Goal: Transaction & Acquisition: Purchase product/service

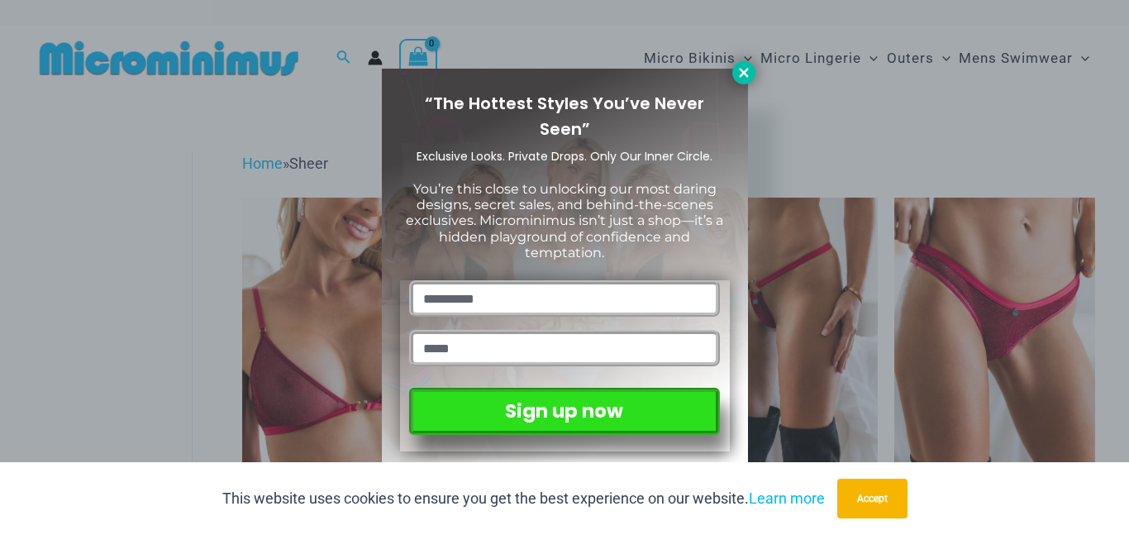
click at [747, 66] on icon at bounding box center [744, 72] width 15 height 15
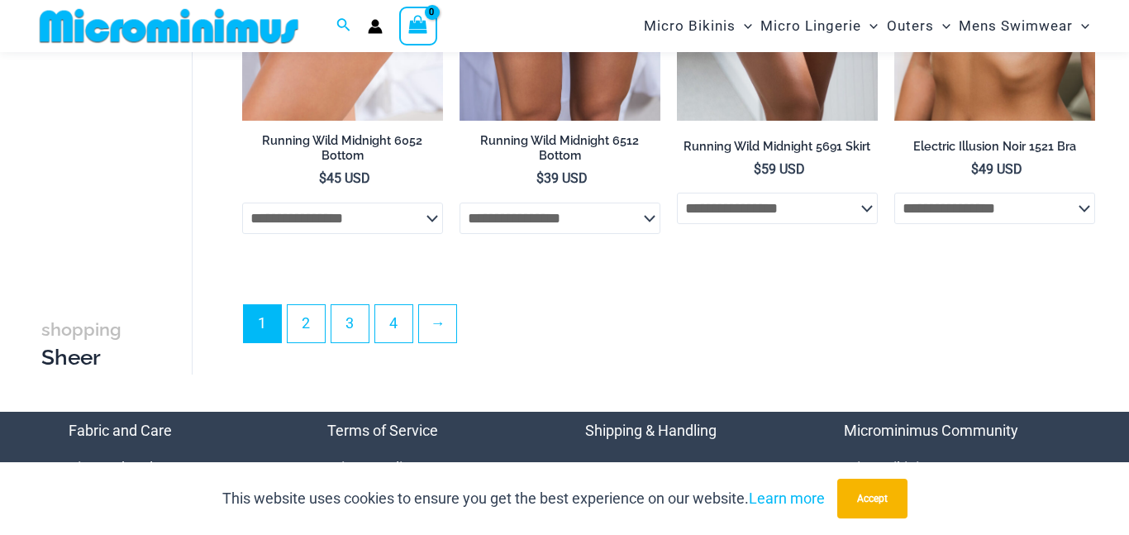
scroll to position [3924, 0]
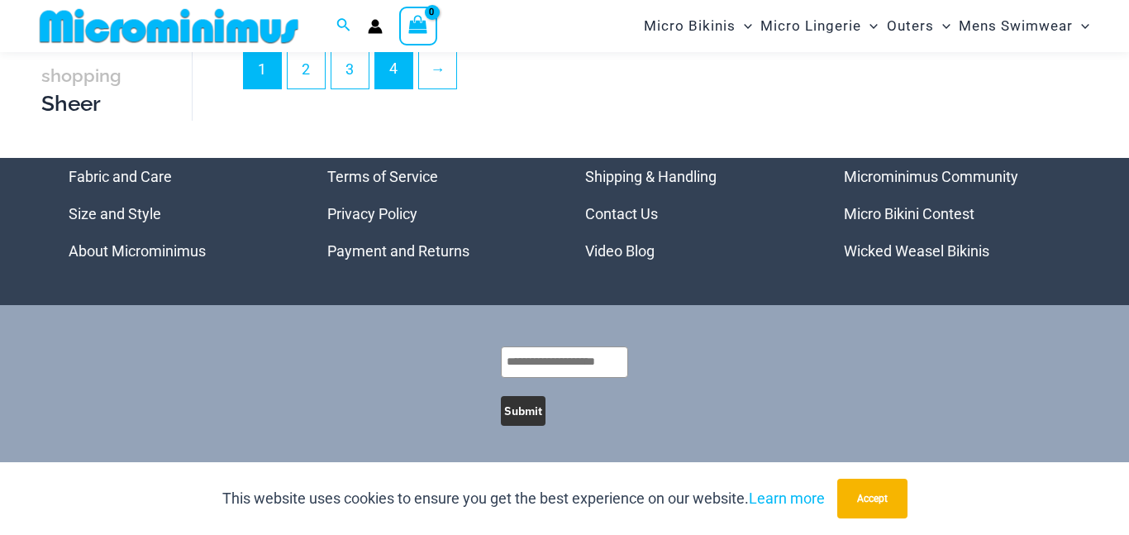
click at [396, 74] on link "4" at bounding box center [393, 69] width 37 height 39
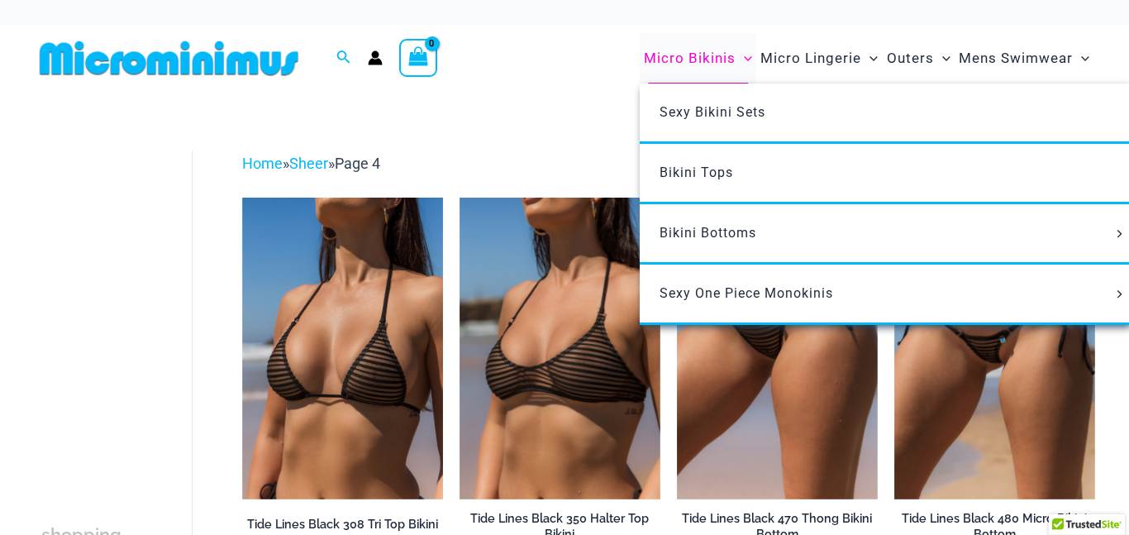
click at [714, 59] on span "Micro Bikinis" at bounding box center [690, 58] width 92 height 42
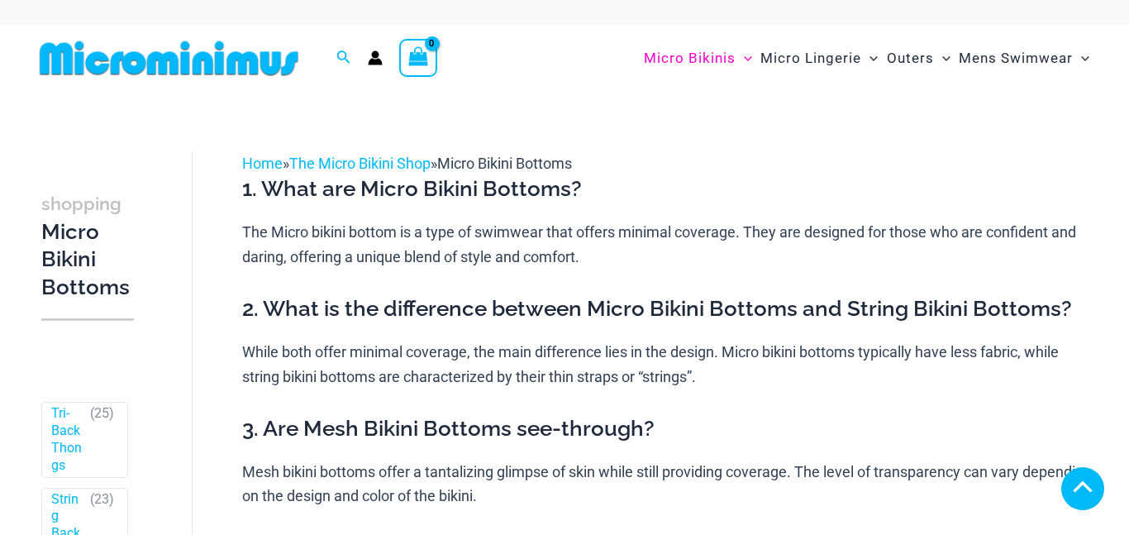
scroll to position [986, 0]
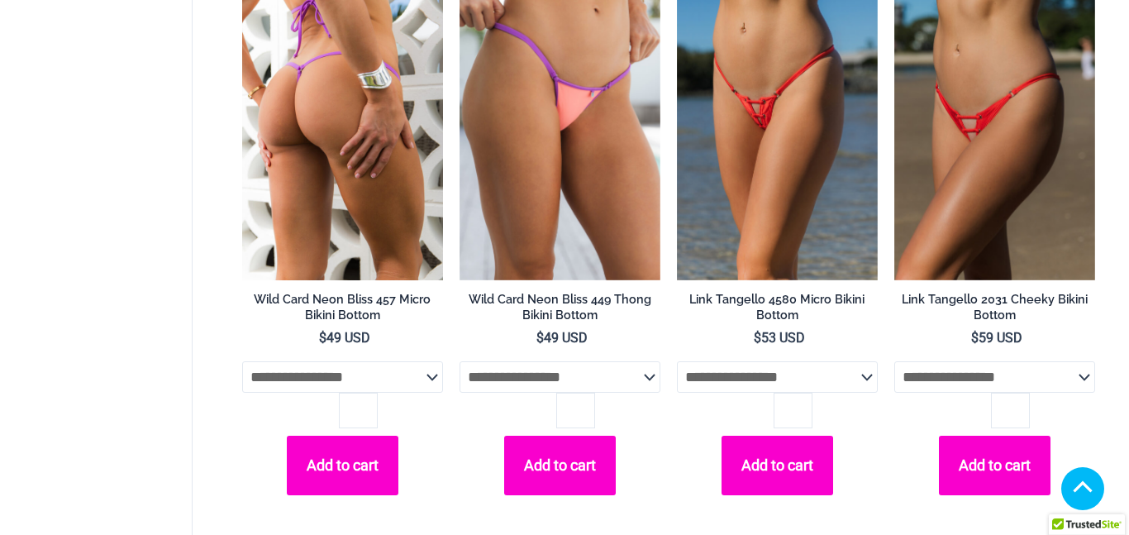
click at [326, 153] on img at bounding box center [342, 130] width 201 height 302
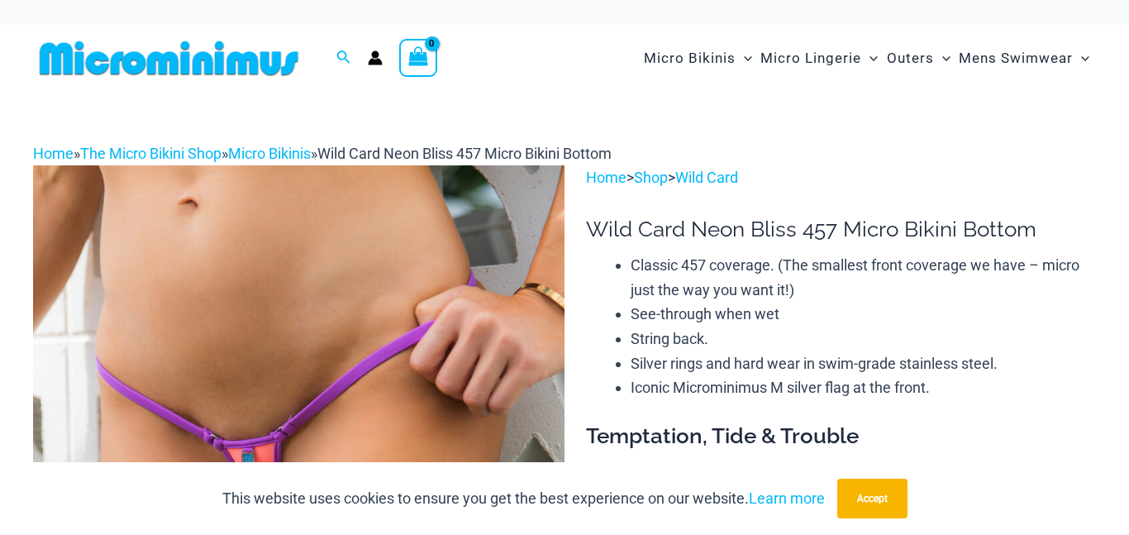
click at [258, 69] on img at bounding box center [169, 58] width 272 height 37
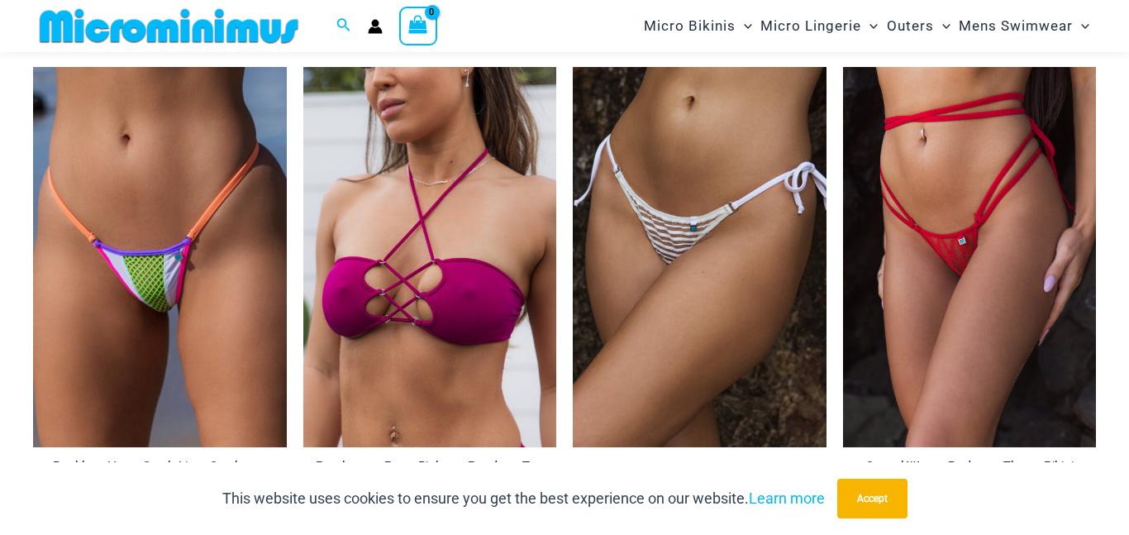
scroll to position [5072, 0]
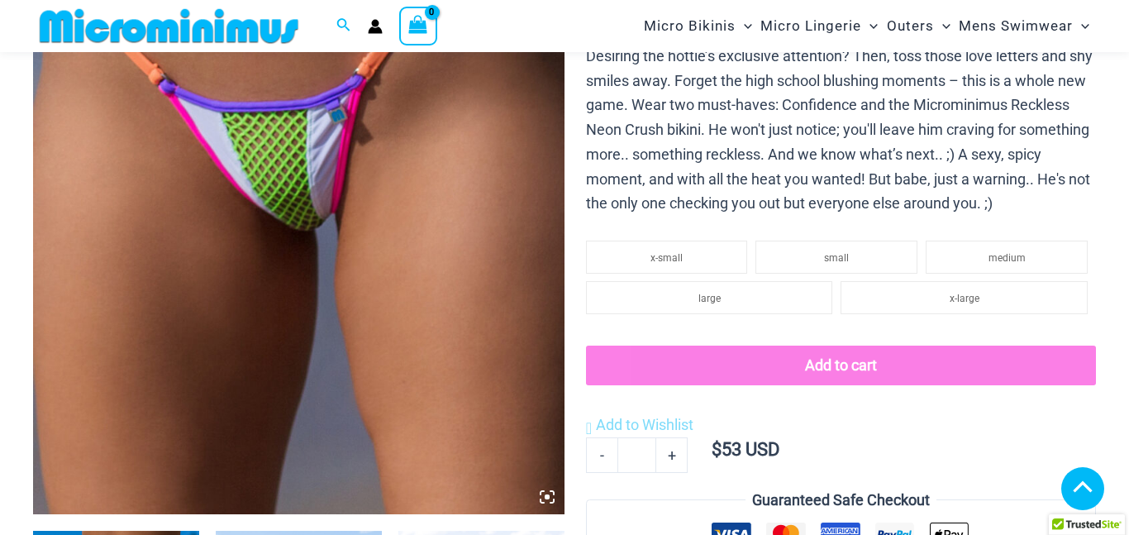
scroll to position [434, 0]
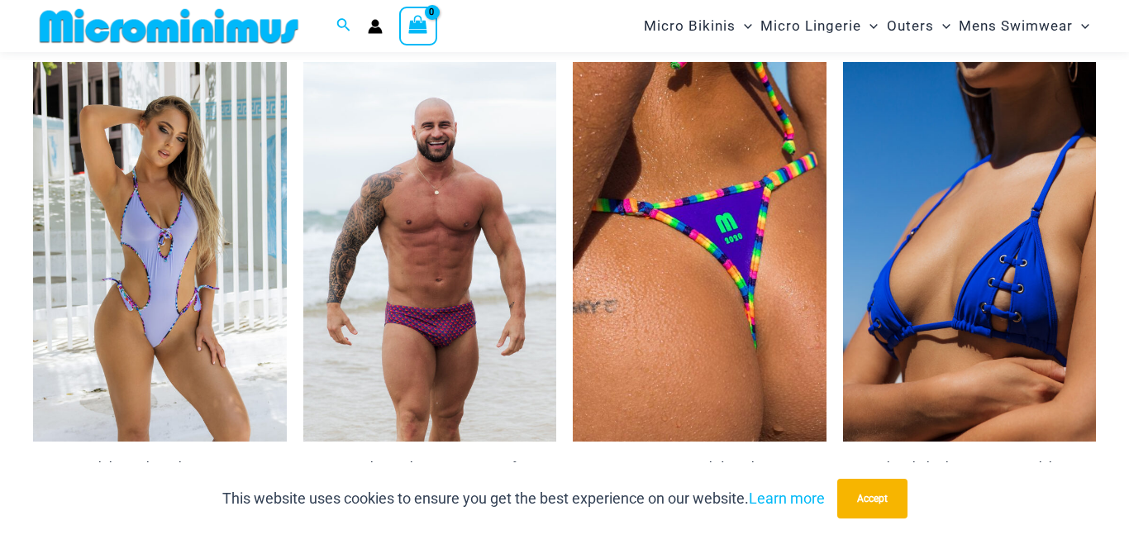
scroll to position [2977, 0]
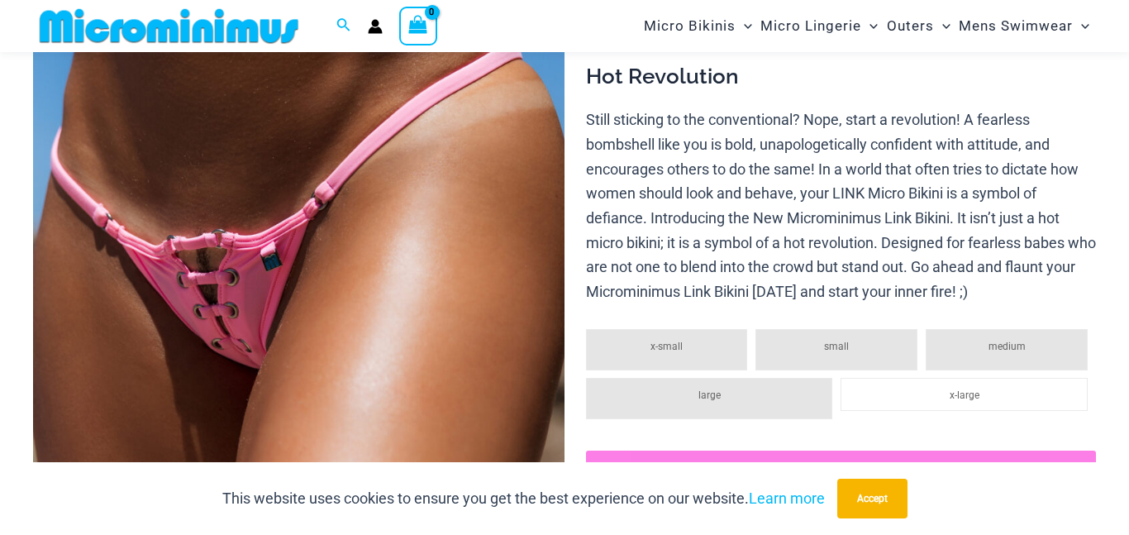
scroll to position [411, 0]
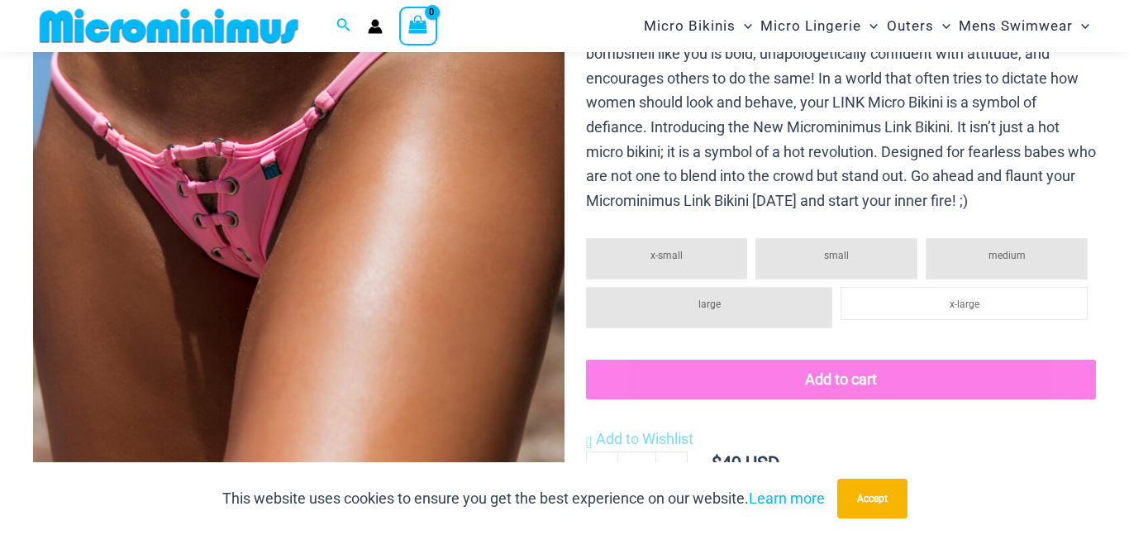
click at [361, 211] on img at bounding box center [299, 139] width 532 height 798
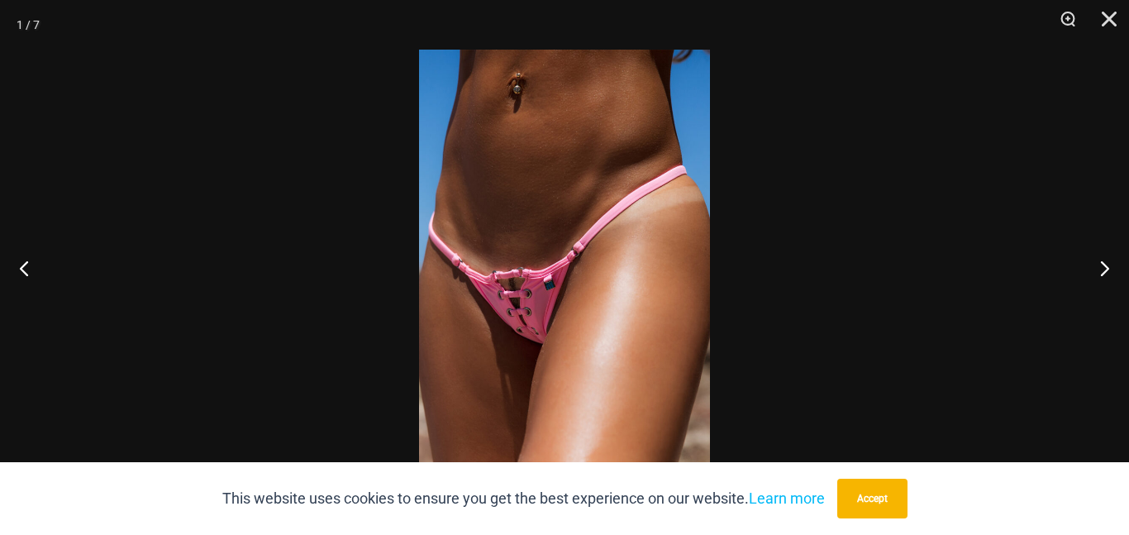
click at [511, 223] on img at bounding box center [564, 268] width 291 height 436
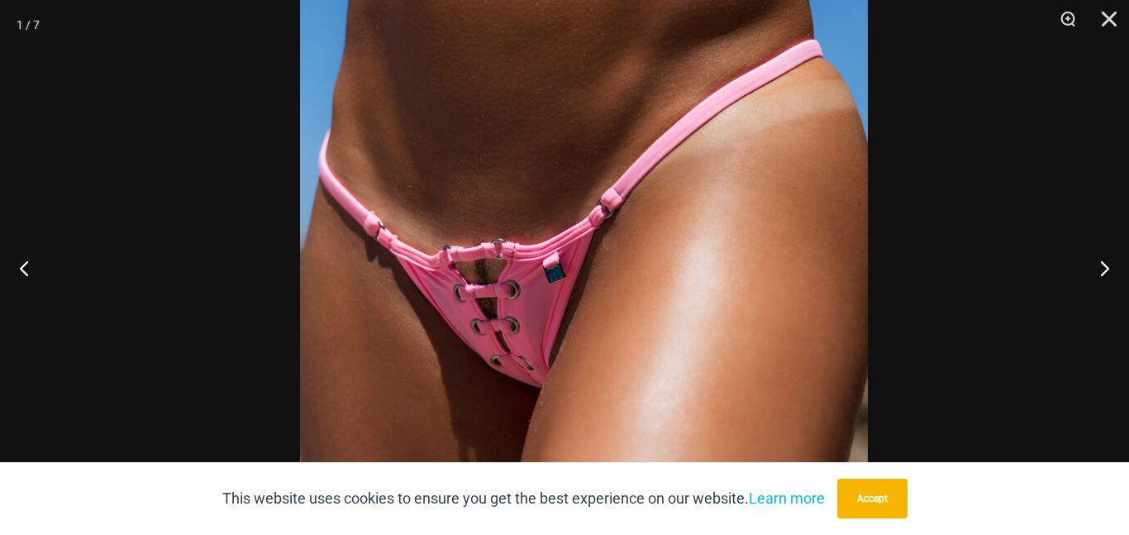
click at [608, 56] on img at bounding box center [584, 238] width 568 height 851
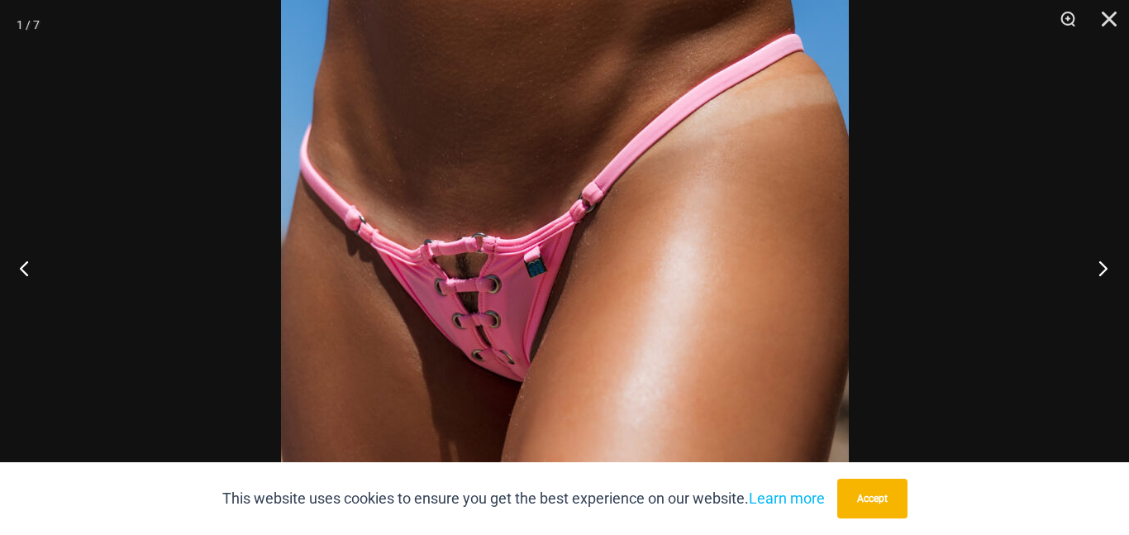
click at [1098, 270] on button "Next" at bounding box center [1098, 268] width 62 height 83
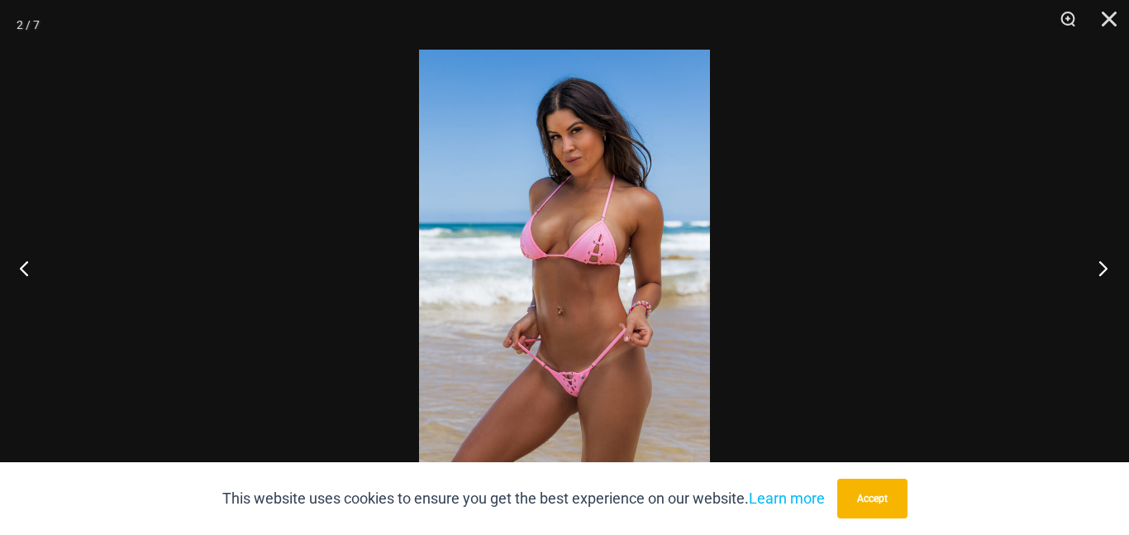
click at [1098, 270] on button "Next" at bounding box center [1098, 268] width 62 height 83
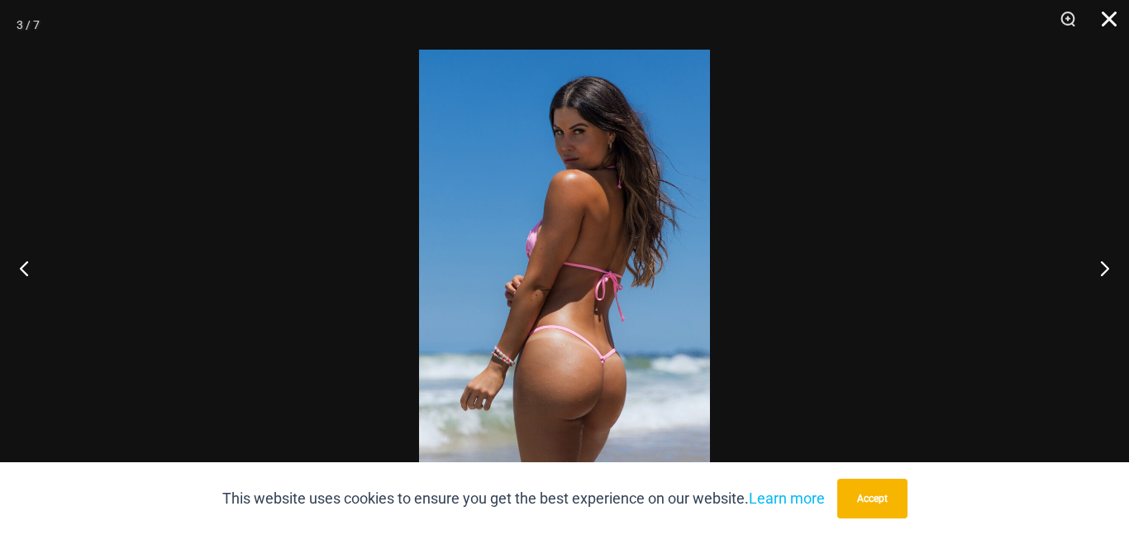
click at [1112, 15] on button "Close" at bounding box center [1103, 25] width 41 height 50
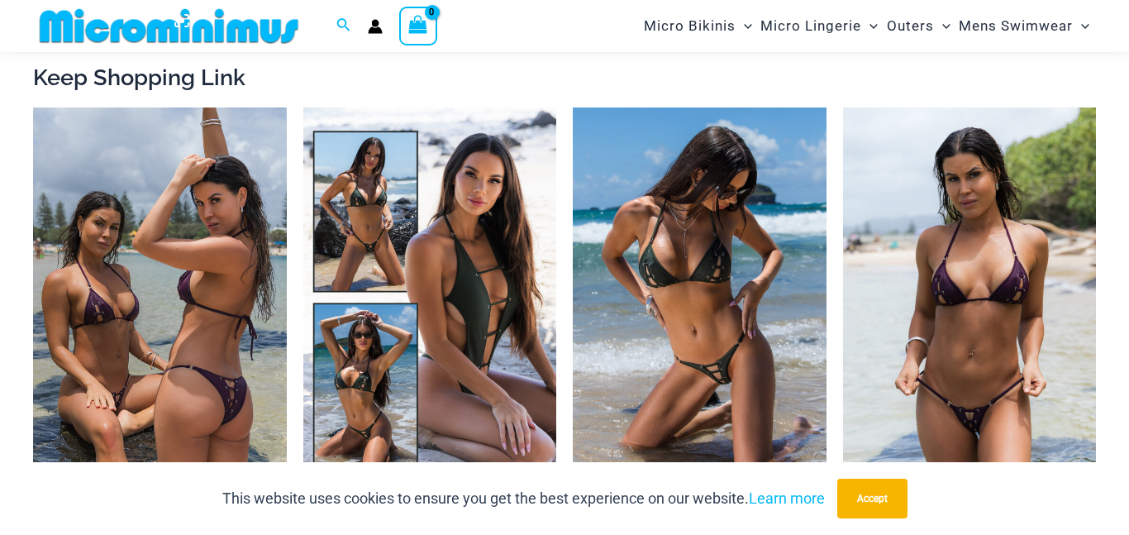
scroll to position [1447, 0]
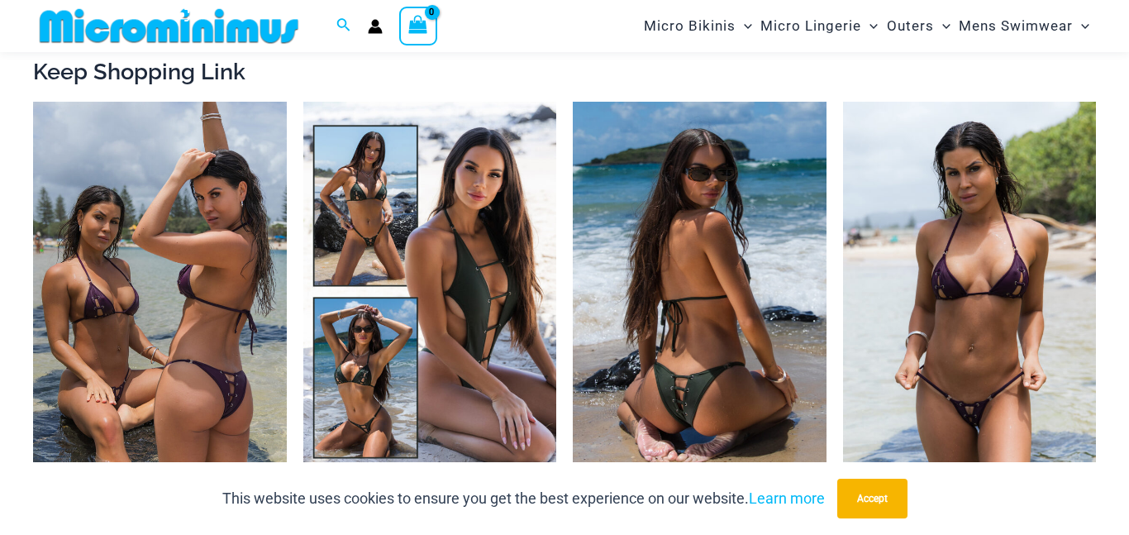
click at [680, 285] on img at bounding box center [700, 292] width 254 height 380
